Goal: Task Accomplishment & Management: Complete application form

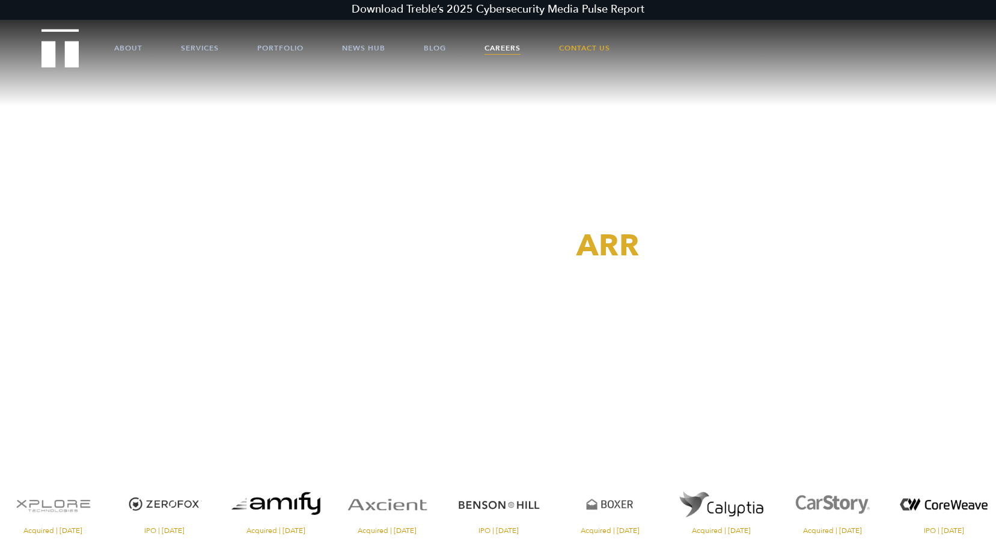
click at [507, 44] on link "Careers" at bounding box center [503, 48] width 36 height 36
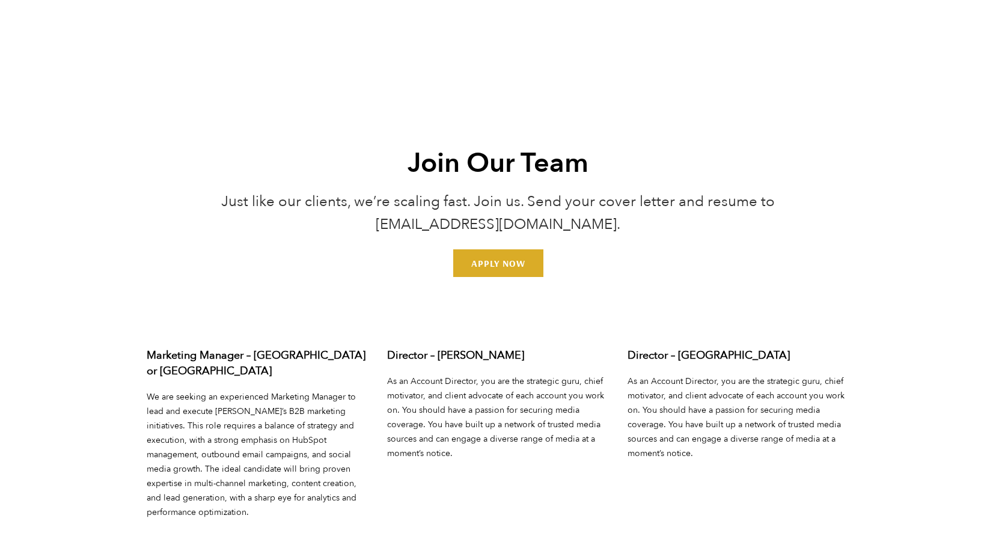
scroll to position [4268, 0]
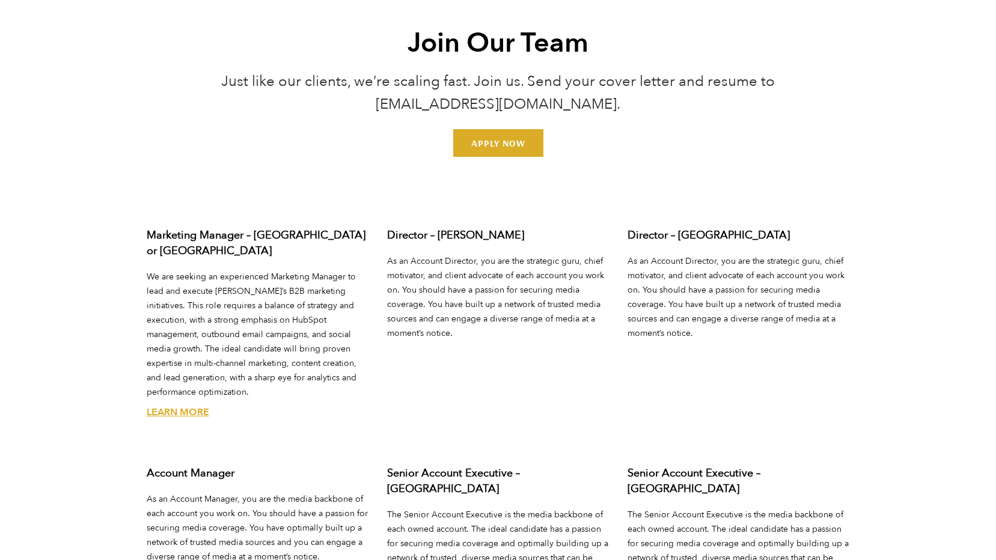
click at [183, 406] on link "Learn More" at bounding box center [178, 412] width 63 height 13
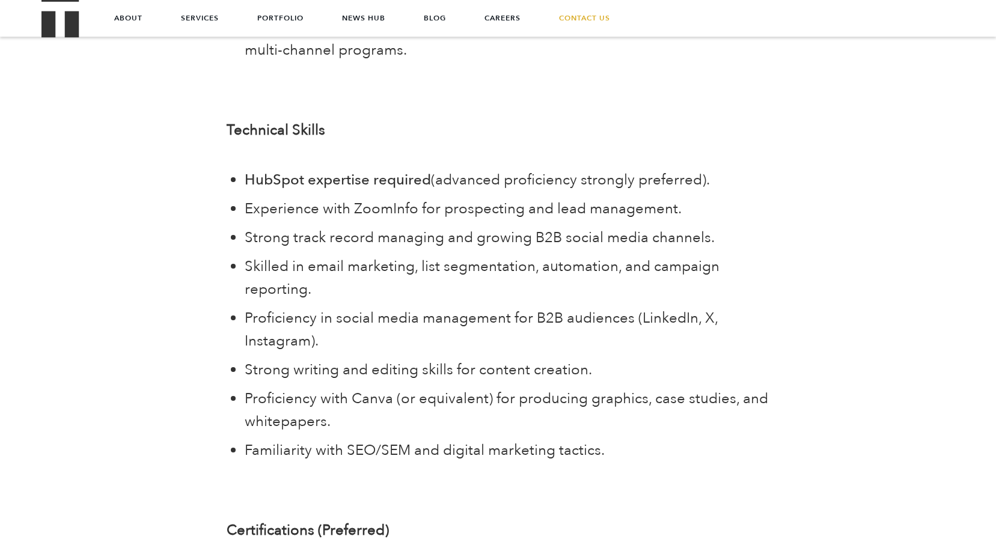
scroll to position [4148, 0]
